Goal: Find specific page/section: Find specific page/section

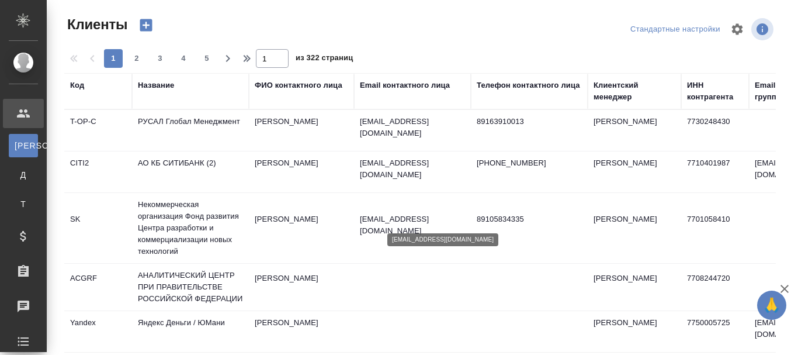
select select "RU"
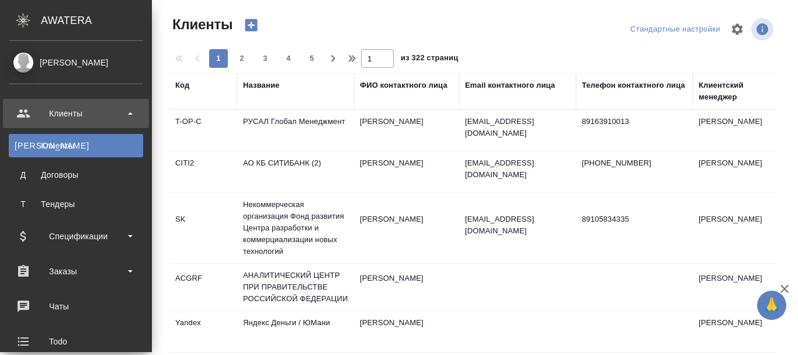
click at [23, 63] on div "Volgina Yuliya" at bounding box center [76, 62] width 134 height 13
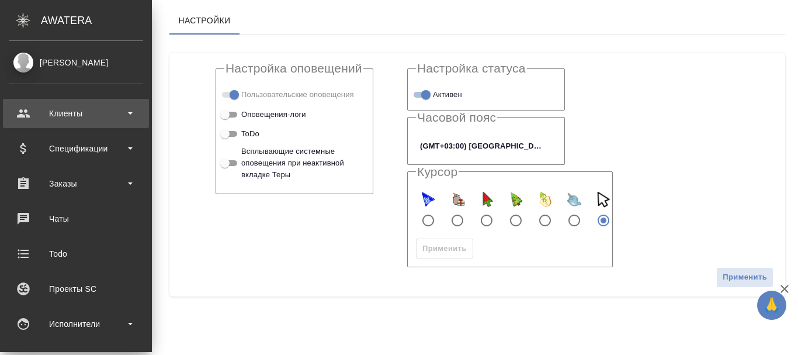
click at [68, 110] on div "Клиенты" at bounding box center [76, 114] width 134 height 18
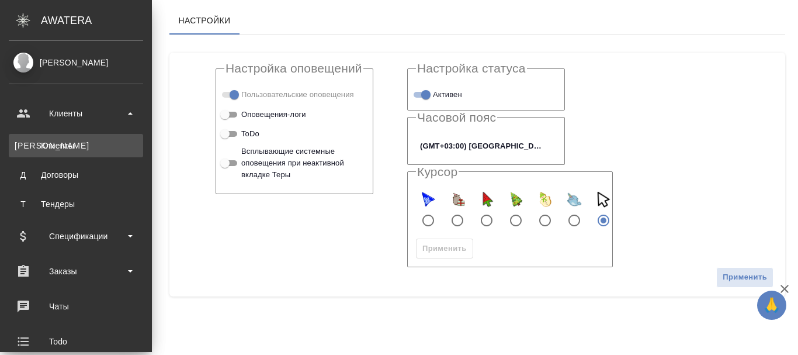
click at [63, 140] on div "Клиенты" at bounding box center [76, 146] width 123 height 12
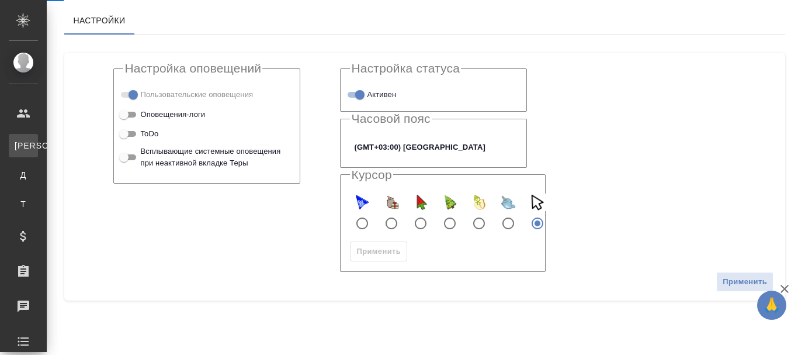
select select "RU"
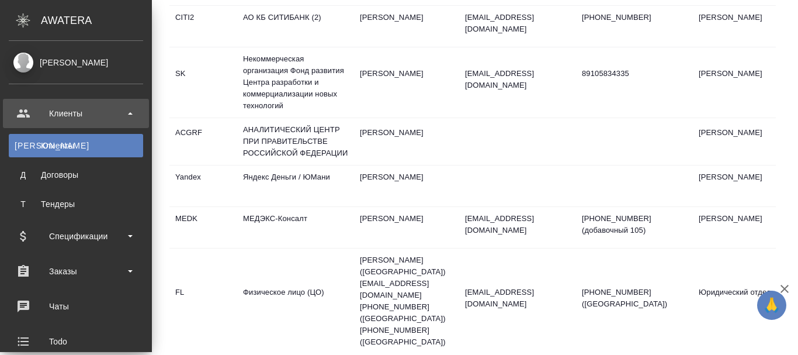
click at [22, 60] on div "[PERSON_NAME]" at bounding box center [76, 62] width 134 height 13
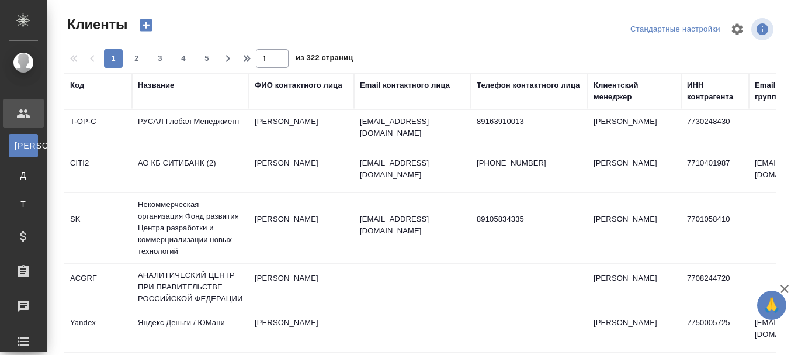
select select "RU"
click at [757, 29] on icon "button" at bounding box center [763, 29] width 12 height 12
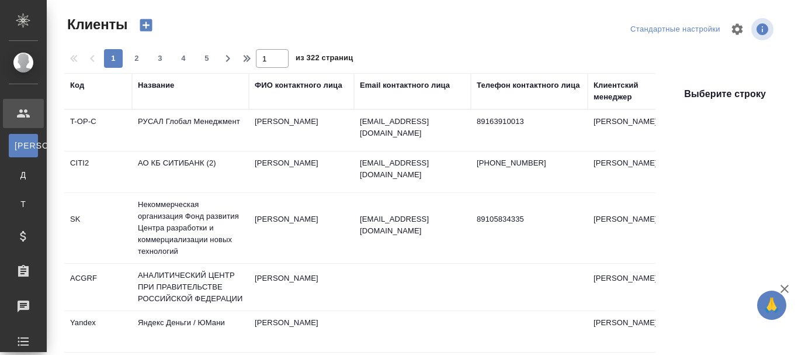
click at [432, 15] on div at bounding box center [424, 29] width 240 height 28
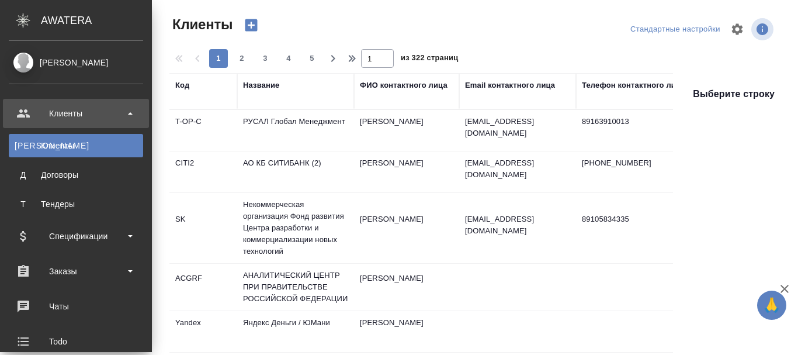
click at [22, 57] on div "[PERSON_NAME]" at bounding box center [76, 62] width 134 height 13
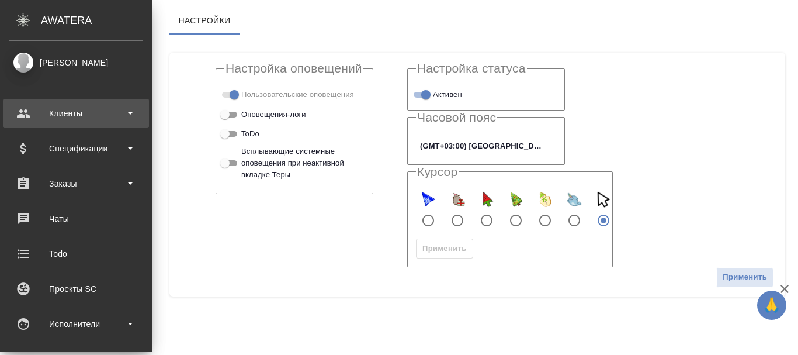
click at [21, 112] on div "Клиенты" at bounding box center [76, 114] width 134 height 18
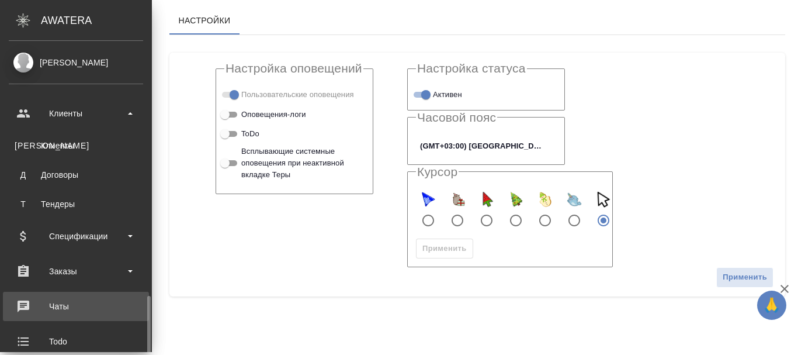
scroll to position [175, 0]
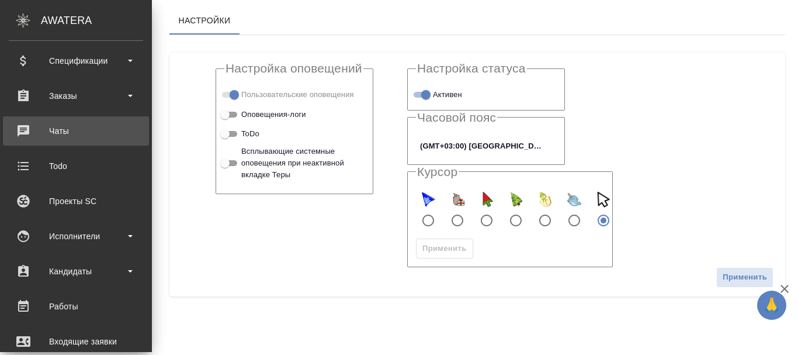
click at [60, 128] on div "Чаты" at bounding box center [76, 131] width 134 height 18
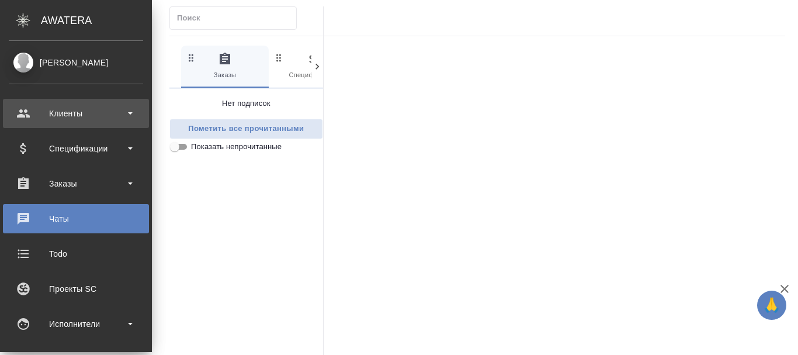
click at [46, 110] on div "Клиенты" at bounding box center [76, 114] width 134 height 18
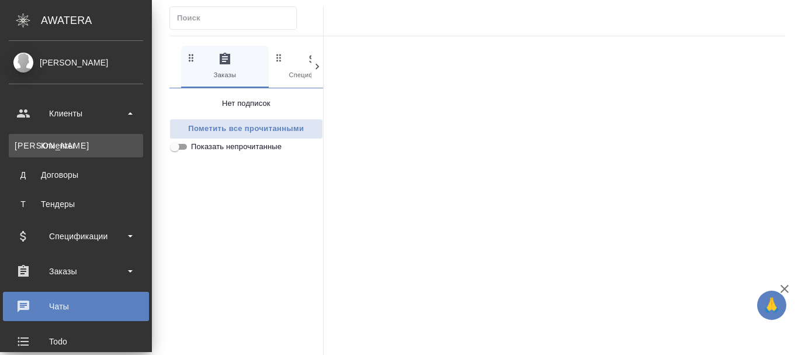
click at [47, 140] on div "Клиенты" at bounding box center [76, 146] width 123 height 12
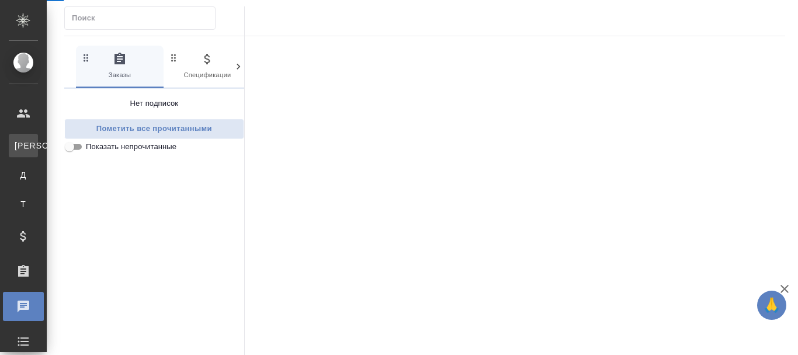
select select "RU"
